Goal: Submit feedback/report problem

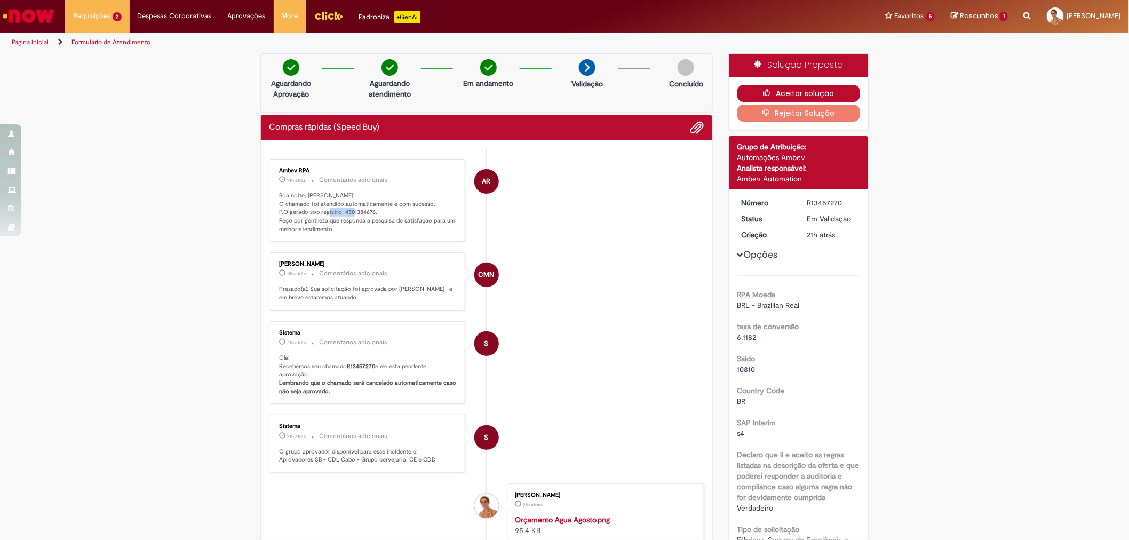
click at [749, 97] on button "Aceitar solução" at bounding box center [799, 93] width 123 height 17
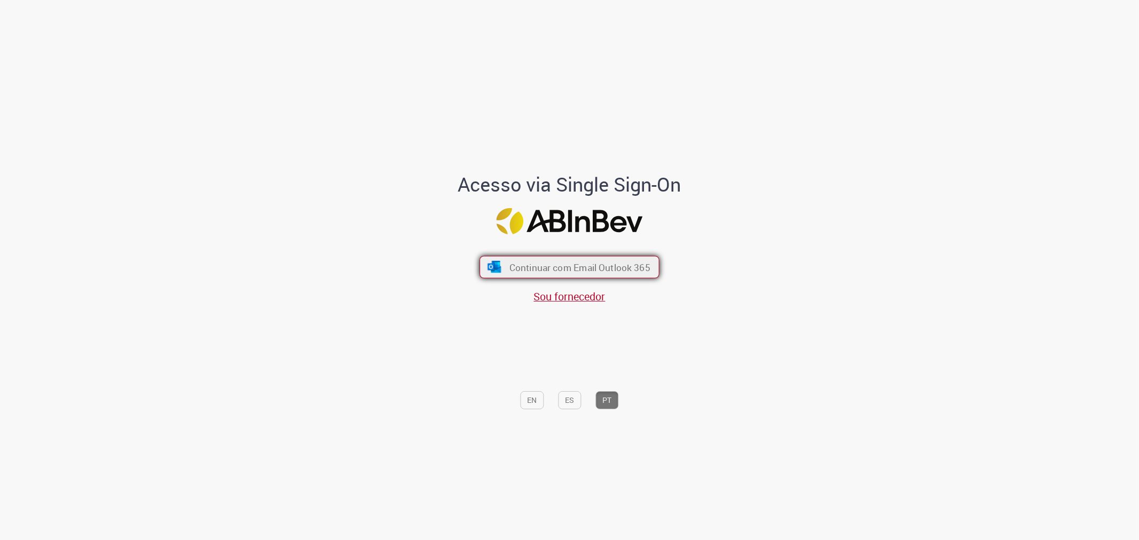
click at [637, 262] on span "Continuar com Email Outlook 365" at bounding box center [579, 267] width 141 height 12
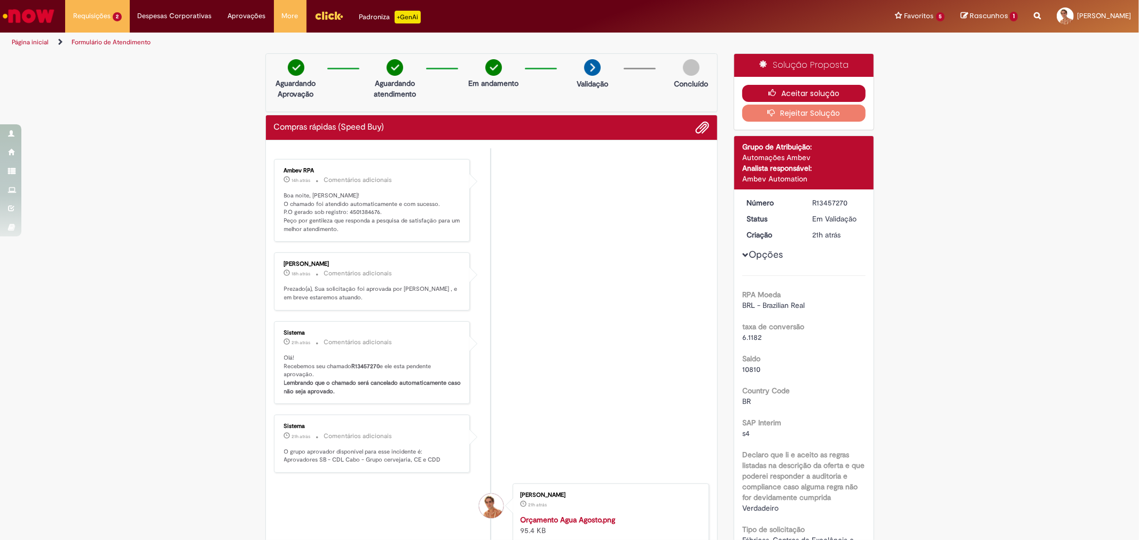
click at [845, 89] on button "Aceitar solução" at bounding box center [803, 93] width 123 height 17
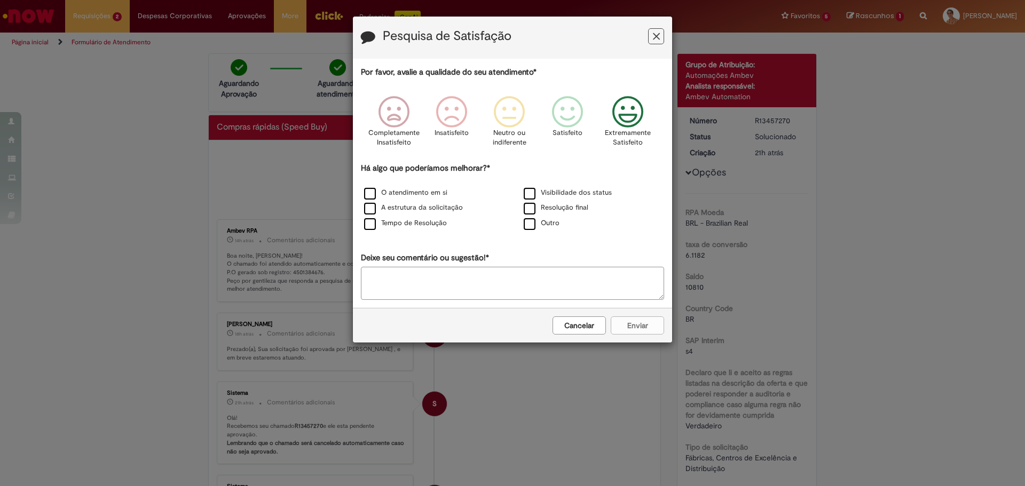
drag, startPoint x: 945, startPoint y: 5, endPoint x: 641, endPoint y: 108, distance: 321.0
click at [641, 108] on icon "Feedback" at bounding box center [628, 112] width 40 height 32
click at [429, 192] on label "O atendimento em si" at bounding box center [405, 193] width 83 height 10
click at [416, 208] on label "A estrutura da solicitação" at bounding box center [413, 208] width 99 height 10
click at [414, 223] on label "Tempo de Resolução" at bounding box center [405, 223] width 83 height 10
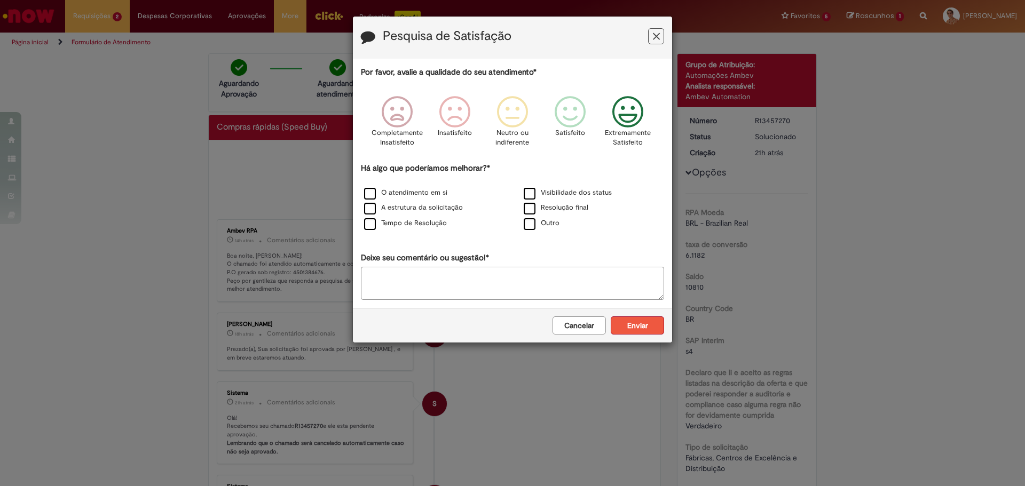
click at [638, 321] on button "Enviar" at bounding box center [637, 326] width 53 height 18
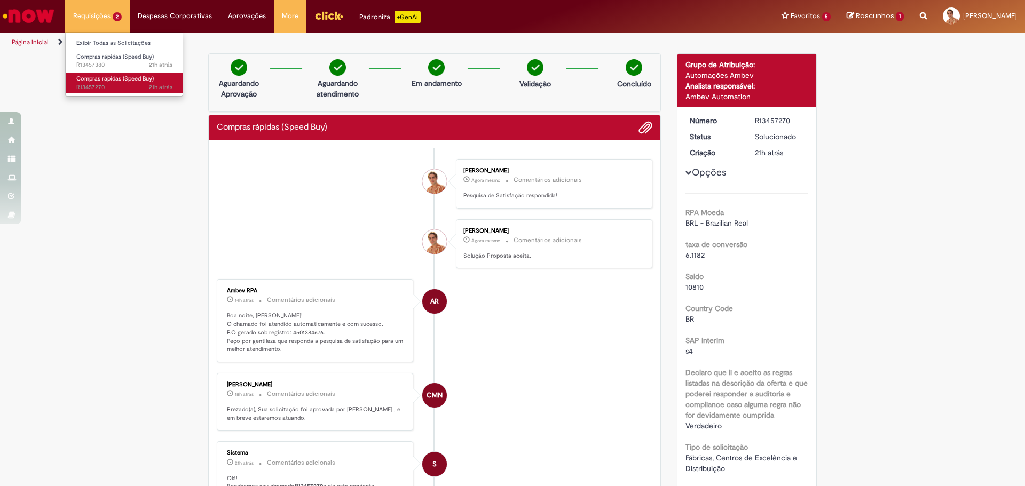
click at [99, 83] on span "21h atrás 21 horas atrás R13457270" at bounding box center [124, 87] width 96 height 9
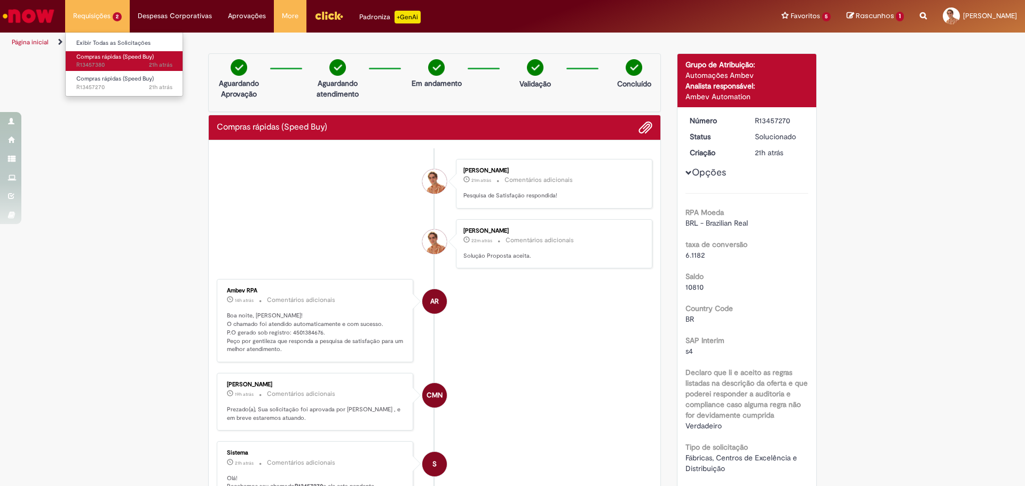
click at [107, 60] on span "Compras rápidas (Speed Buy)" at bounding box center [114, 57] width 77 height 8
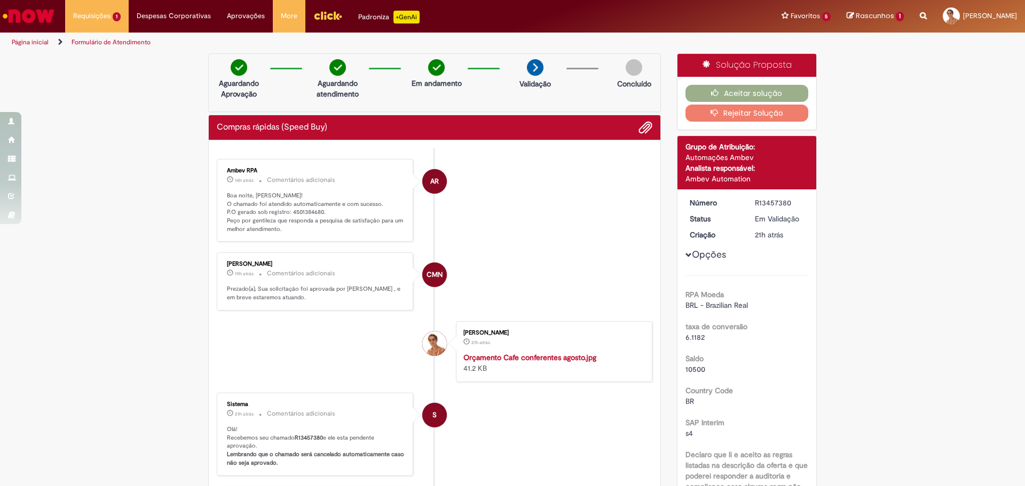
click at [303, 216] on p "Boa noite, Alrino! O chamado foi atendido automaticamente e com sucesso. P.O ge…" at bounding box center [316, 213] width 178 height 42
copy p "4501384680"
click at [493, 207] on li "AR Ambev RPA 14h atrás 14 horas atrás Comentários adicionais Boa noite, Alrino!…" at bounding box center [435, 200] width 436 height 83
